Goal: Find specific page/section: Find specific page/section

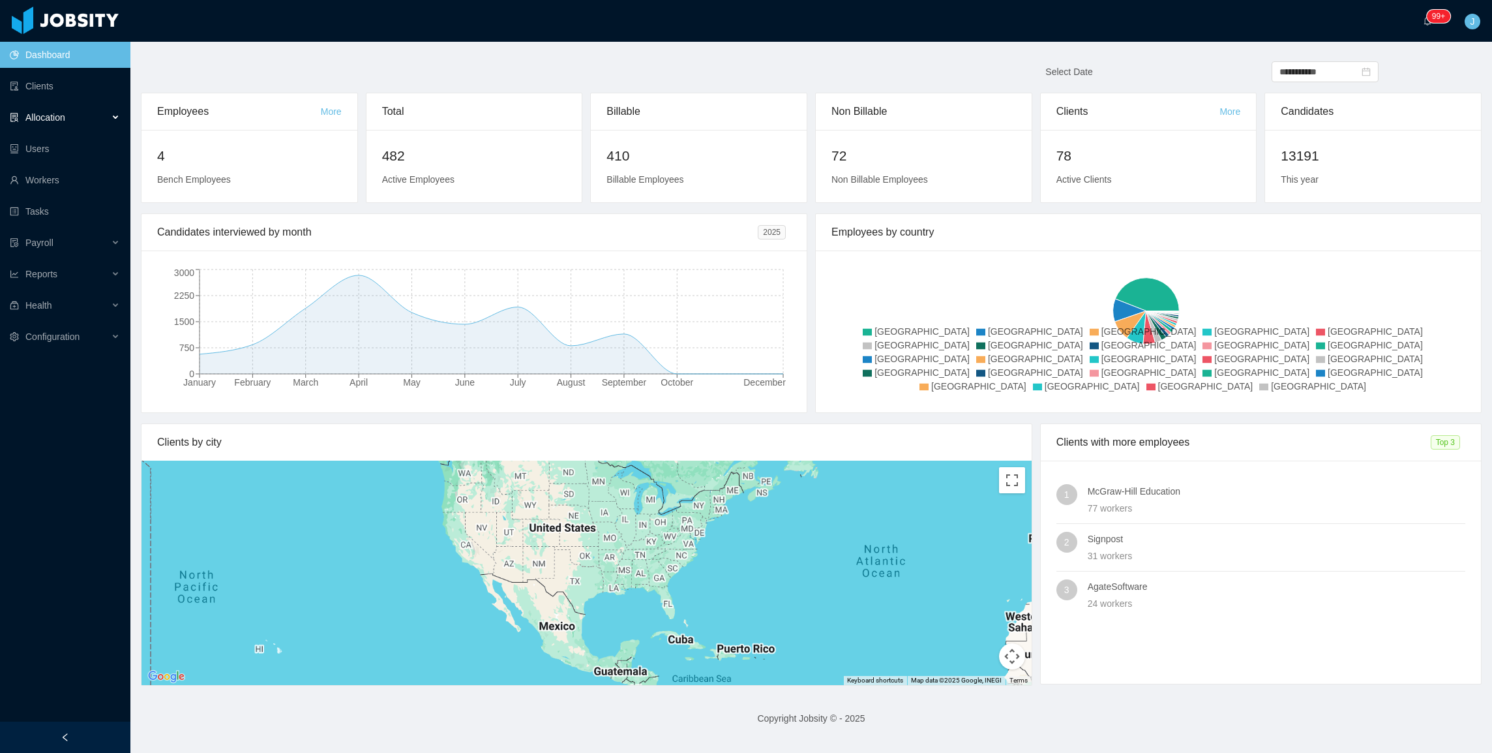
click at [41, 125] on div "Allocation" at bounding box center [65, 117] width 130 height 26
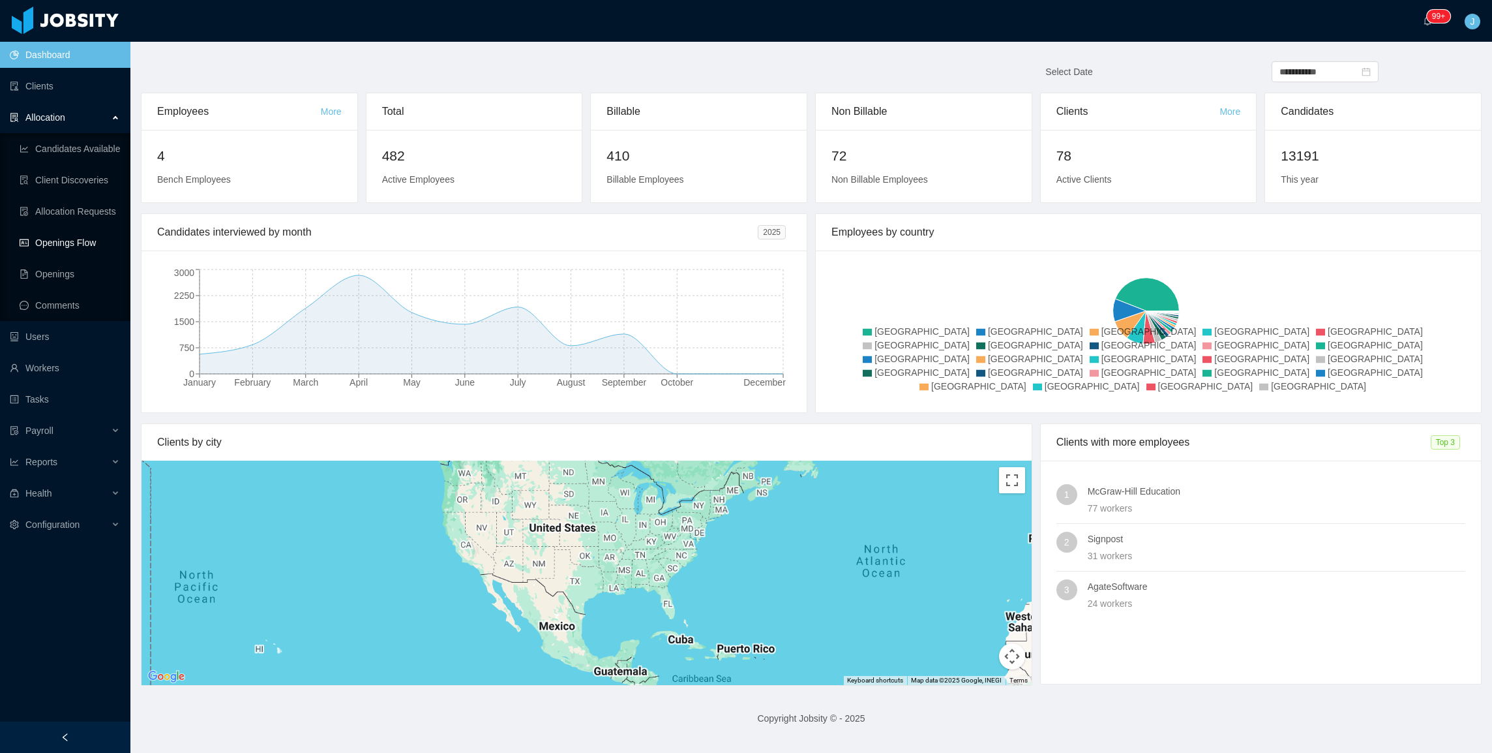
click at [68, 241] on link "Openings Flow" at bounding box center [70, 243] width 100 height 26
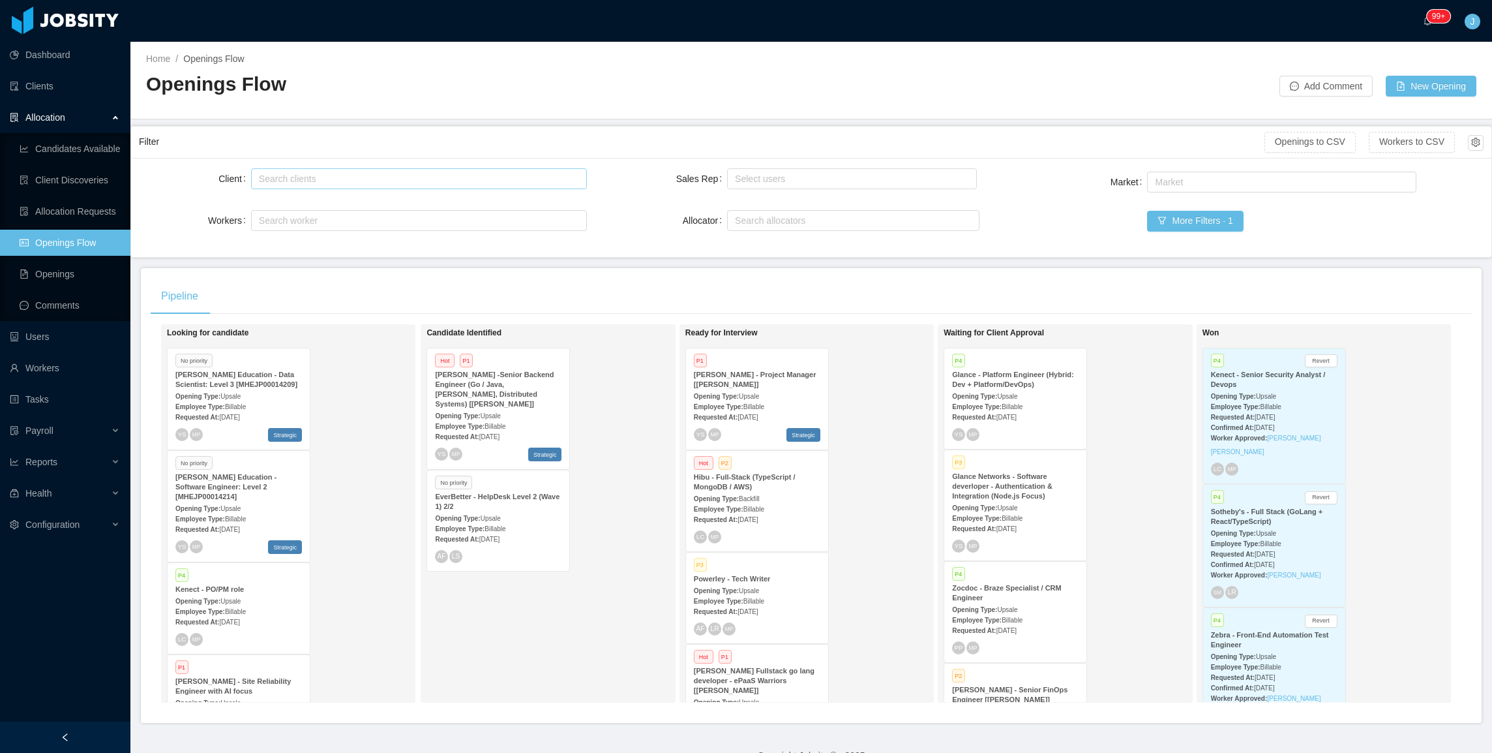
click at [327, 186] on div "Search clients" at bounding box center [417, 179] width 324 height 20
type input "*****"
click at [286, 178] on div "Search clients" at bounding box center [417, 179] width 324 height 20
click at [706, 275] on div "Pipeline Looking for candidate No priority [PERSON_NAME] Education - Data Scien…" at bounding box center [811, 495] width 1341 height 455
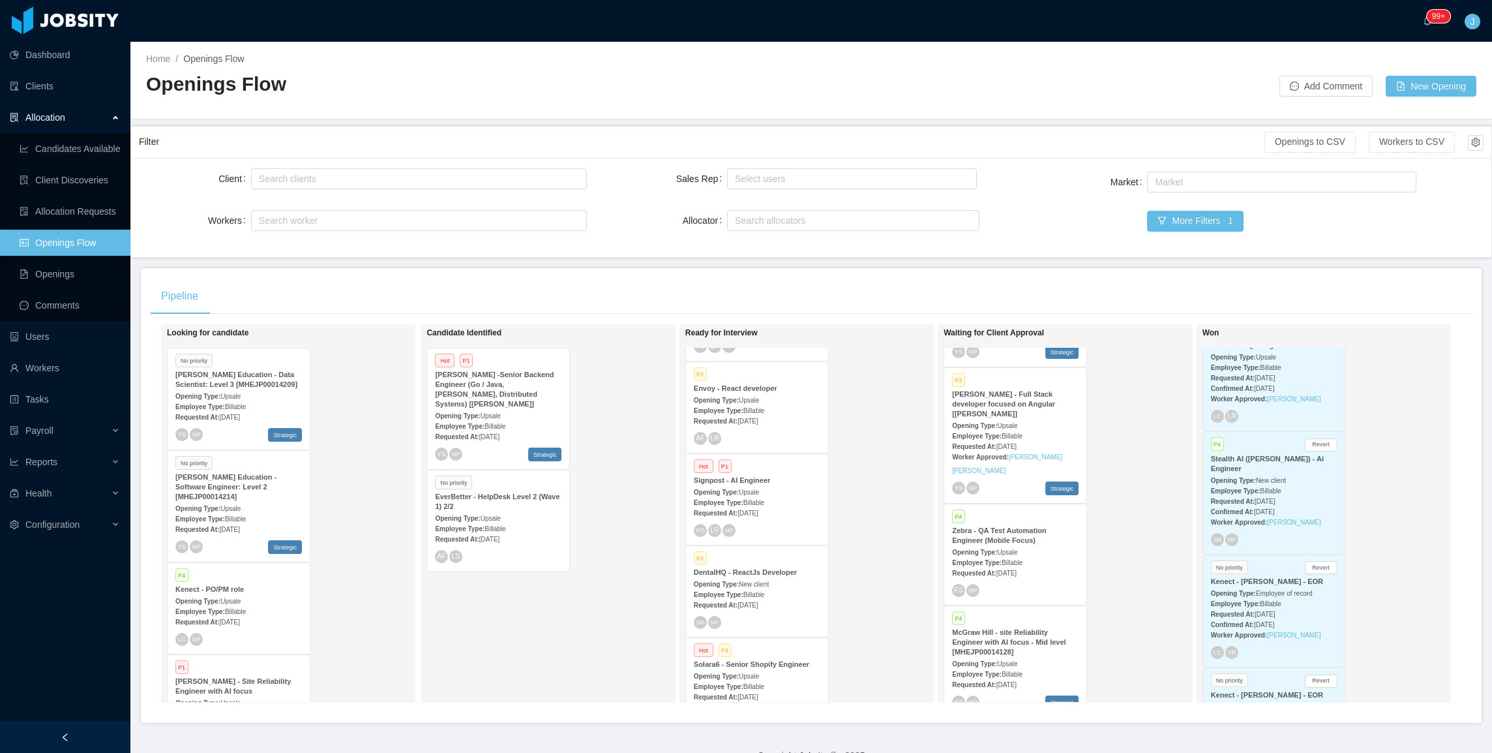
scroll to position [1320, 0]
click at [1229, 469] on strong "Stealth AI ([PERSON_NAME]) - Ai Engineer" at bounding box center [1267, 464] width 113 height 18
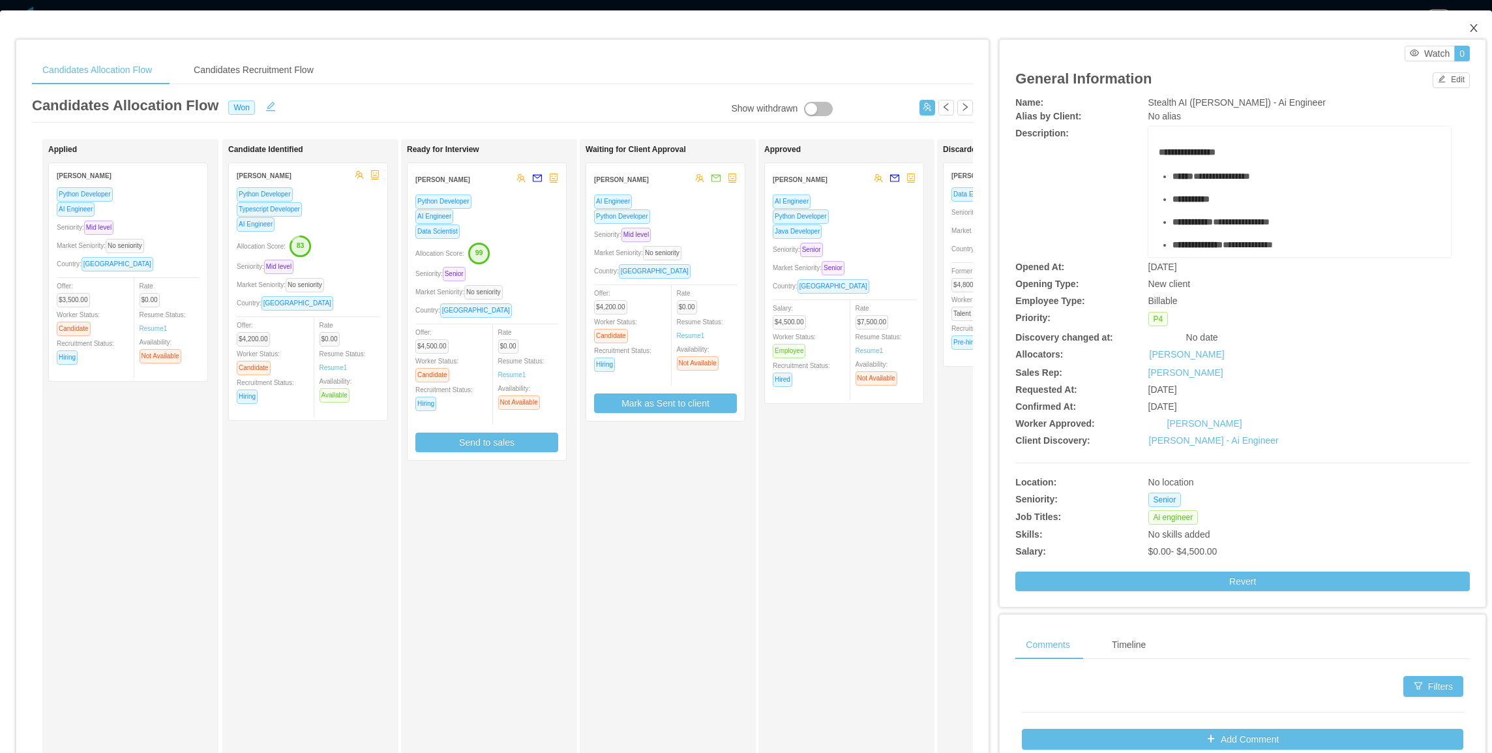
click at [1469, 23] on span "Close" at bounding box center [1474, 28] width 37 height 37
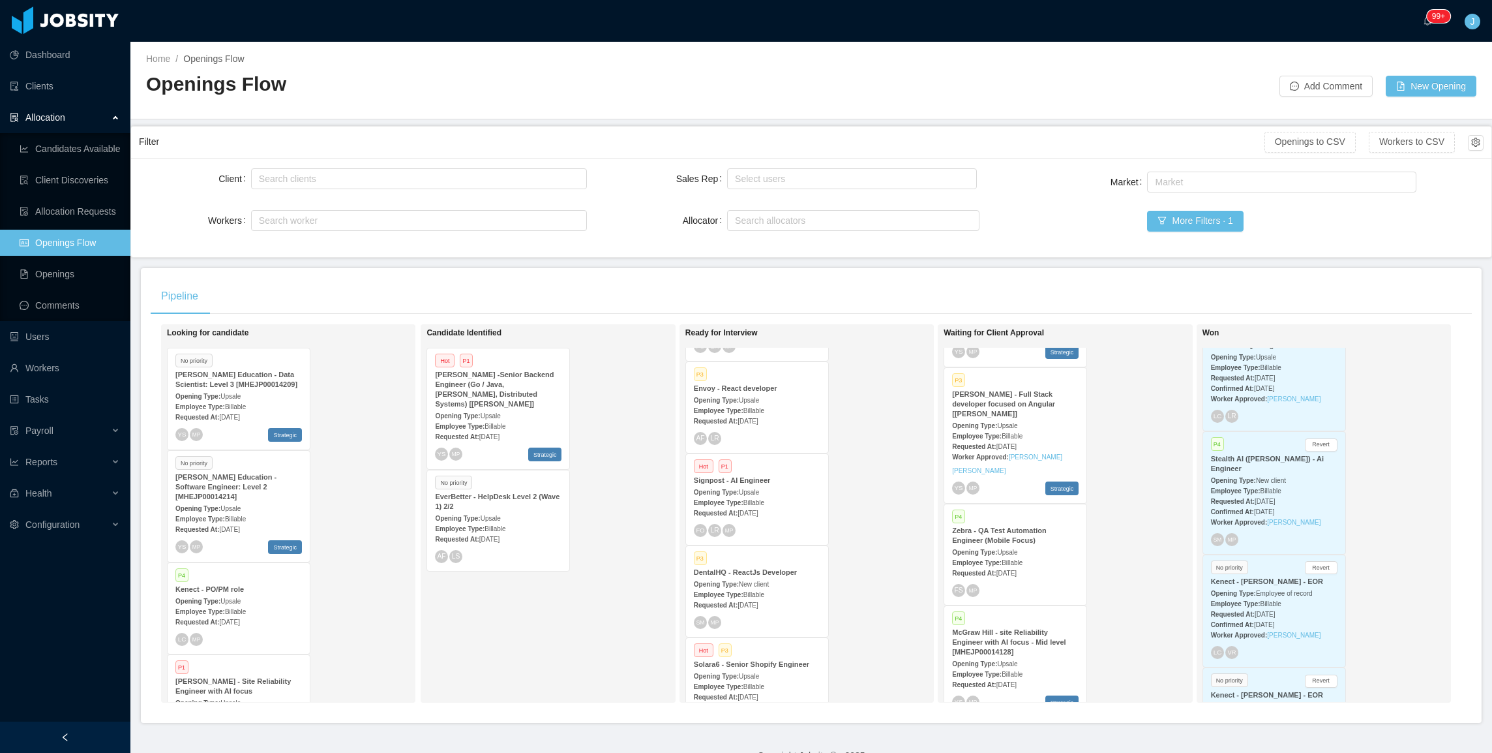
click at [1269, 483] on div "Employee Type: Billable" at bounding box center [1274, 490] width 127 height 14
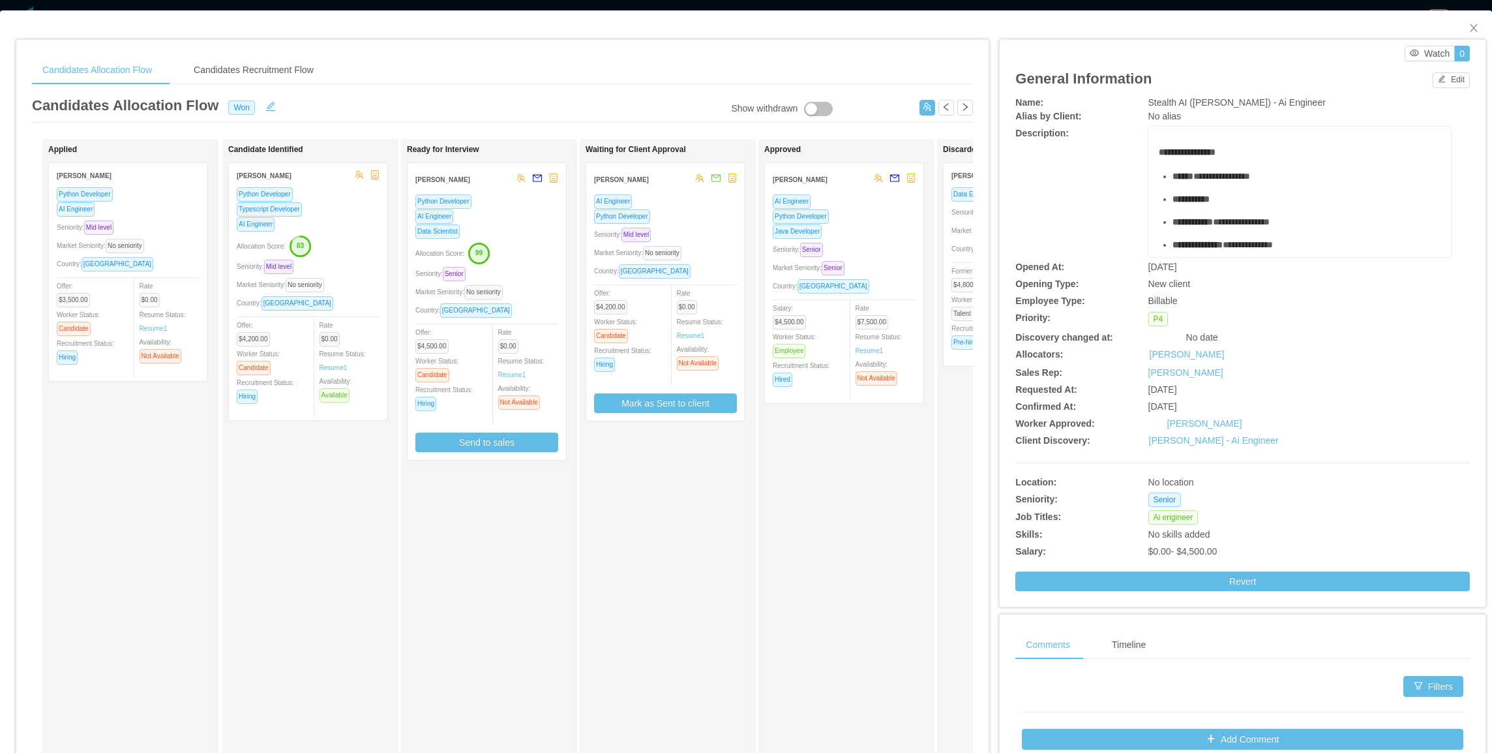
click at [859, 245] on div "Seniority: Senior" at bounding box center [844, 249] width 143 height 15
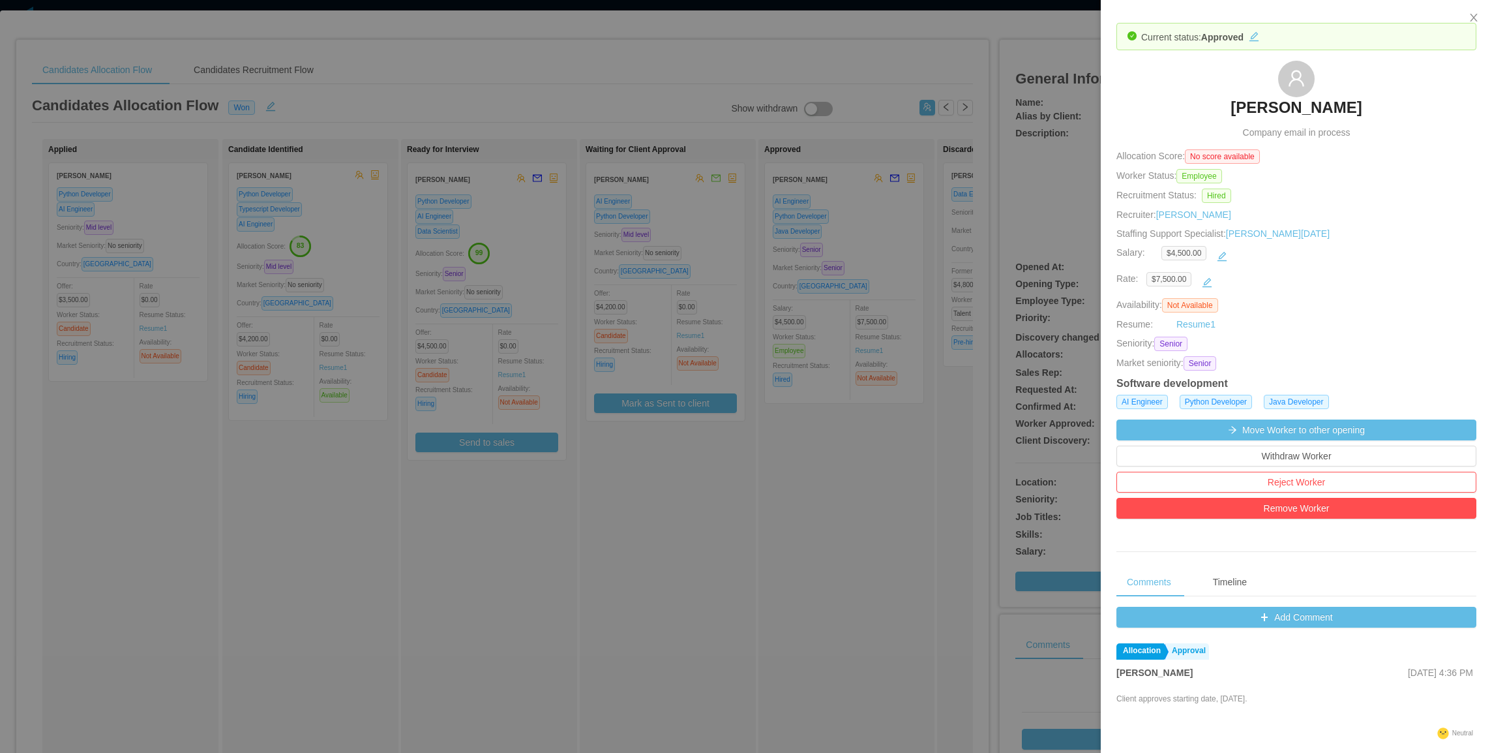
scroll to position [14, 0]
